Goal: Entertainment & Leisure: Consume media (video, audio)

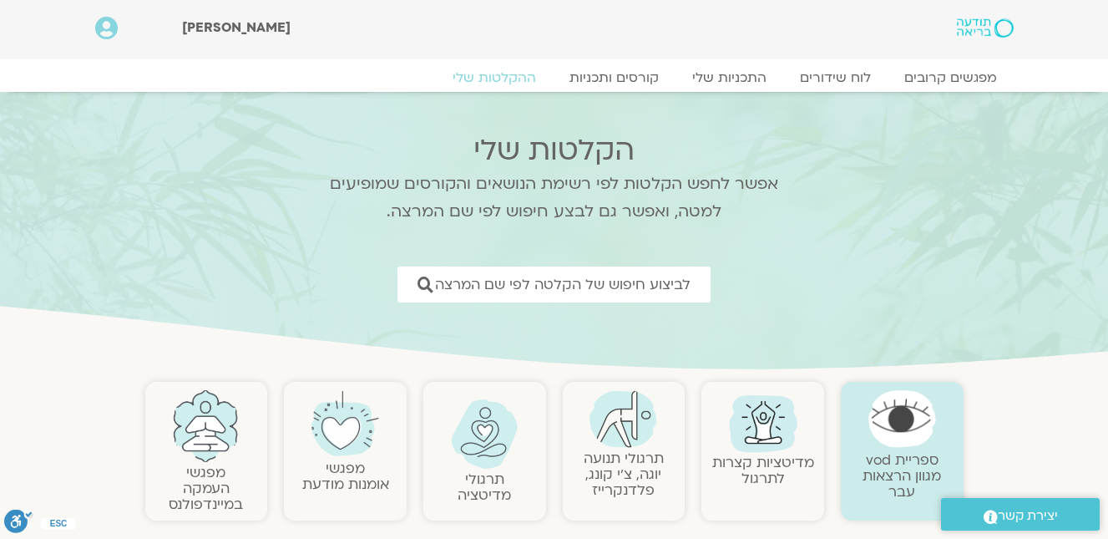
click at [740, 439] on img at bounding box center [763, 422] width 80 height 80
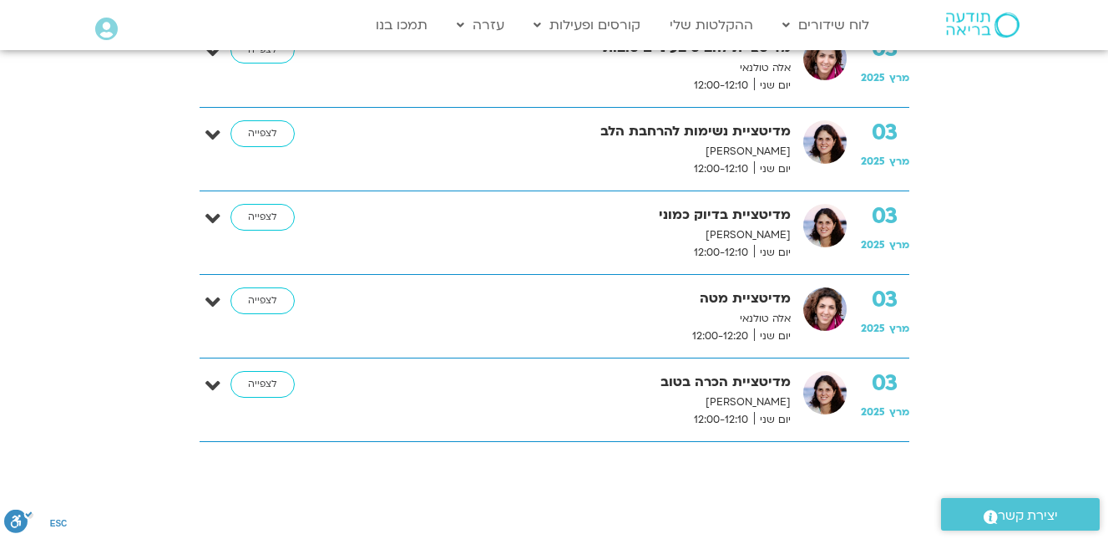
scroll to position [1169, 0]
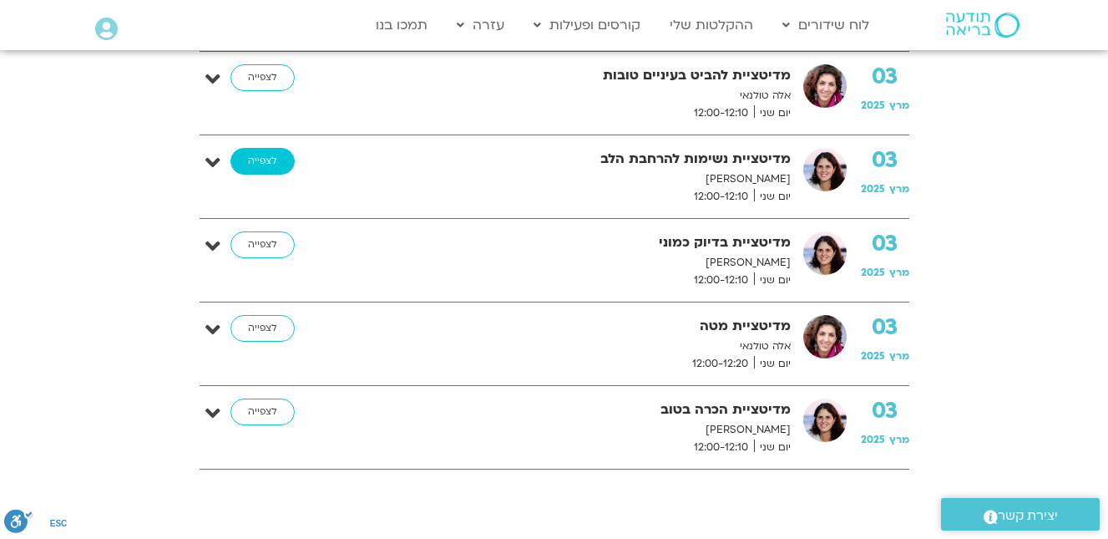
click at [260, 158] on link "לצפייה" at bounding box center [263, 161] width 64 height 27
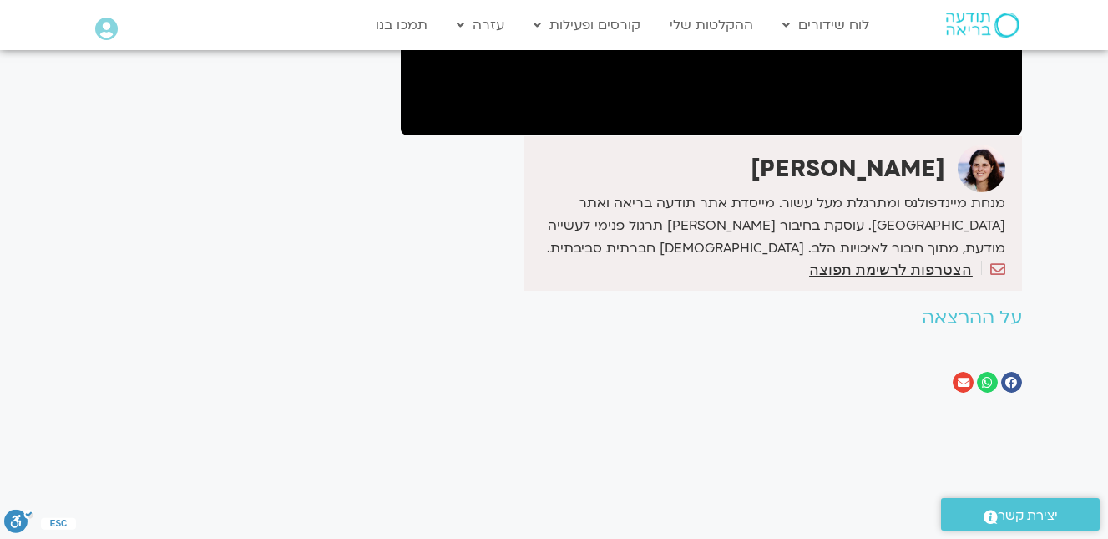
scroll to position [334, 0]
